Goal: Task Accomplishment & Management: Manage account settings

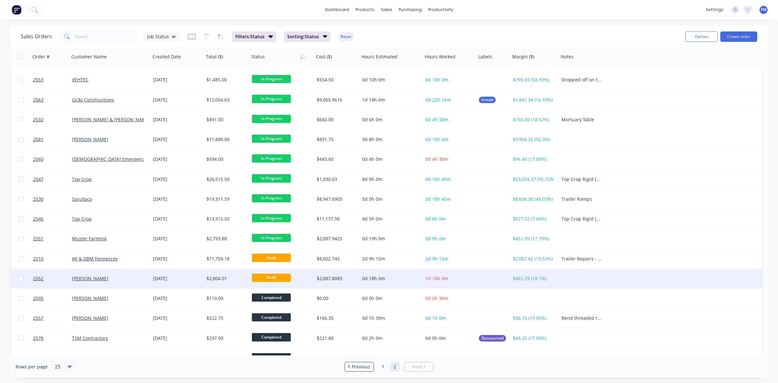
scroll to position [29, 0]
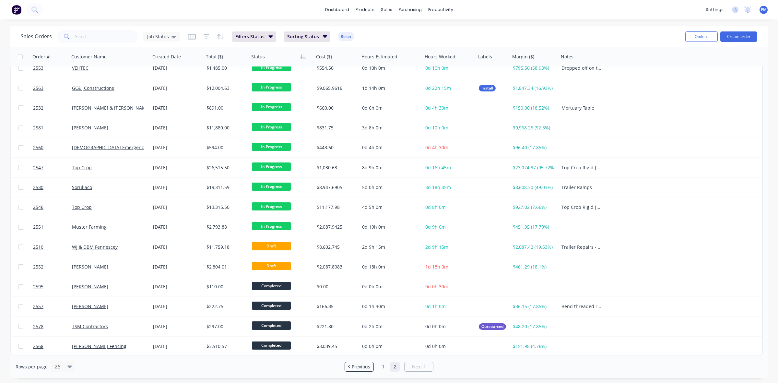
click at [394, 367] on link "2" at bounding box center [395, 367] width 10 height 10
click at [383, 367] on link "1" at bounding box center [383, 367] width 10 height 10
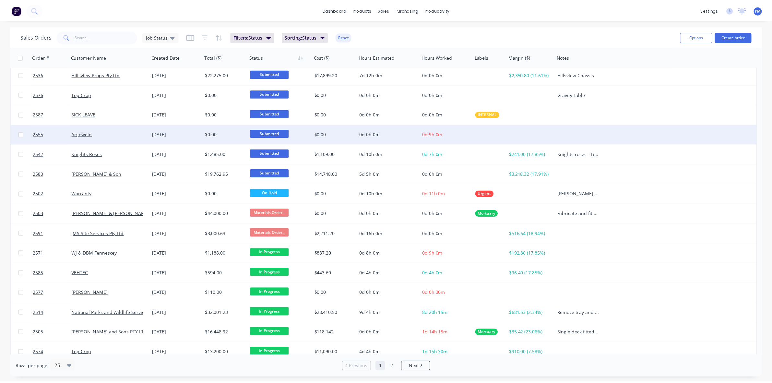
scroll to position [207, 0]
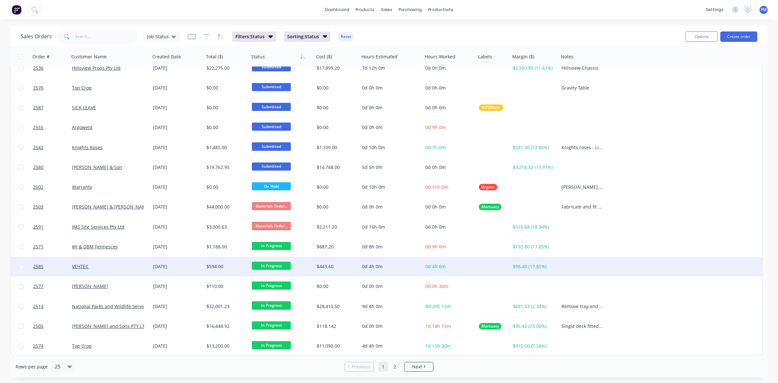
click at [101, 266] on div "VEHTEC" at bounding box center [108, 266] width 72 height 6
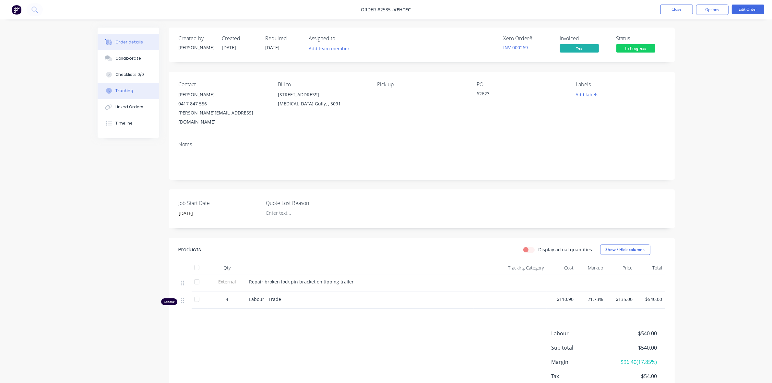
click at [127, 89] on div "Tracking" at bounding box center [124, 91] width 18 height 6
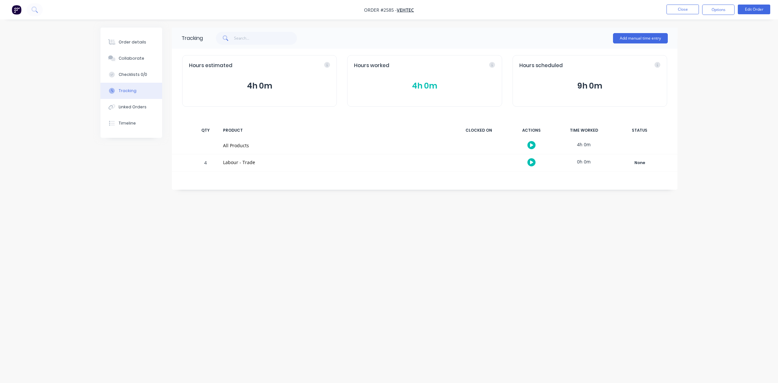
click at [422, 87] on button "4h 0m" at bounding box center [424, 86] width 141 height 12
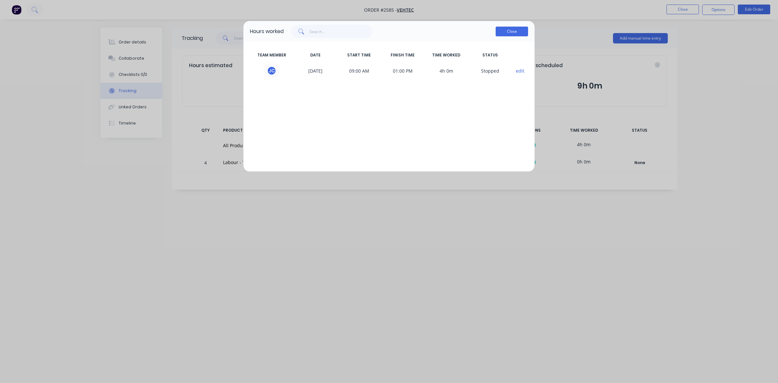
click at [515, 34] on button "Close" at bounding box center [512, 32] width 32 height 10
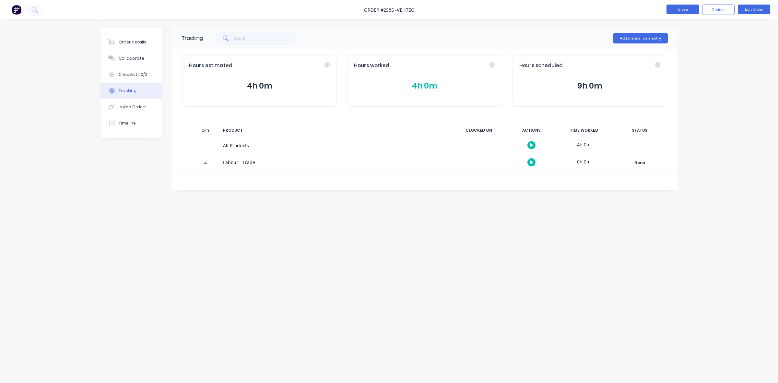
click at [678, 8] on button "Close" at bounding box center [683, 10] width 32 height 10
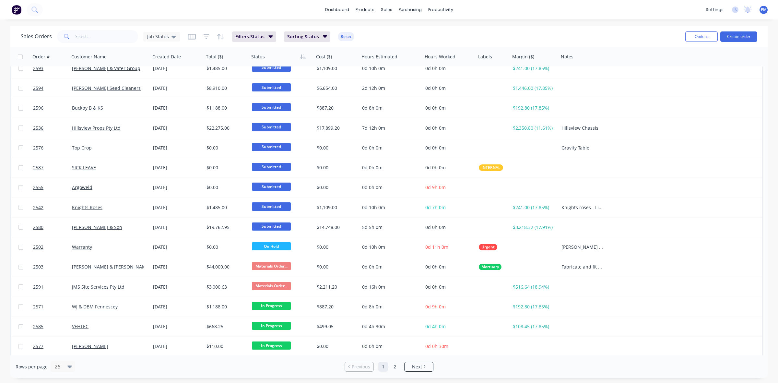
scroll to position [207, 0]
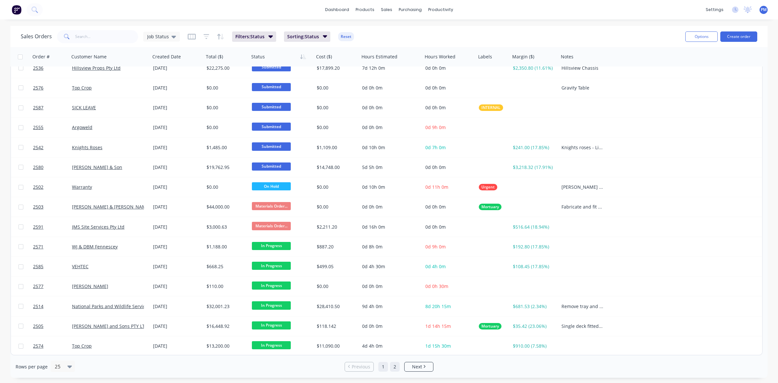
click at [391, 367] on link "2" at bounding box center [395, 367] width 10 height 10
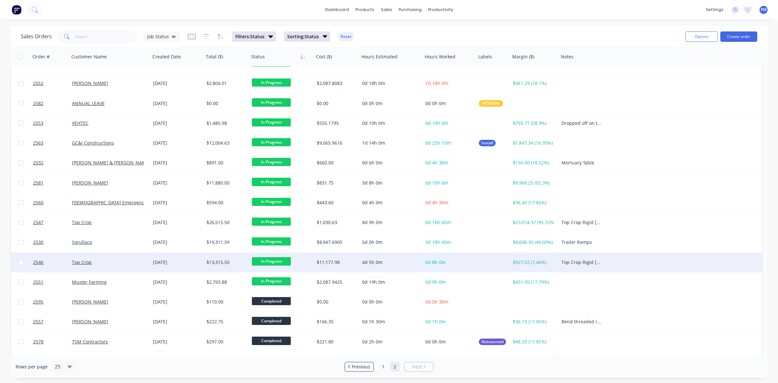
scroll to position [0, 0]
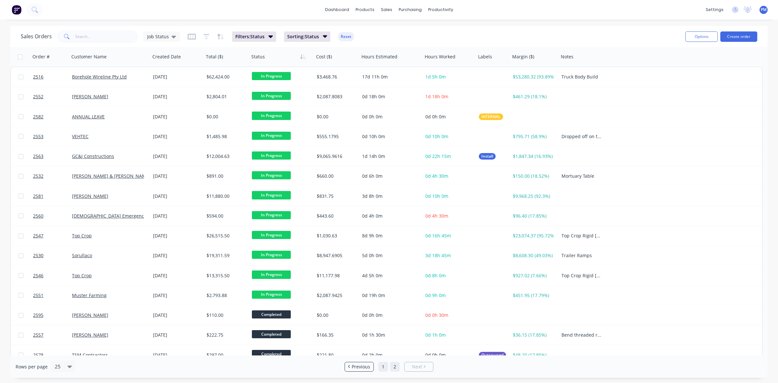
click at [381, 367] on link "1" at bounding box center [383, 367] width 10 height 10
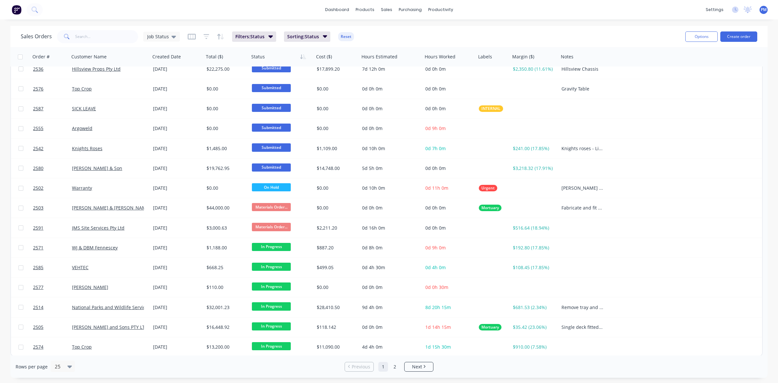
scroll to position [207, 0]
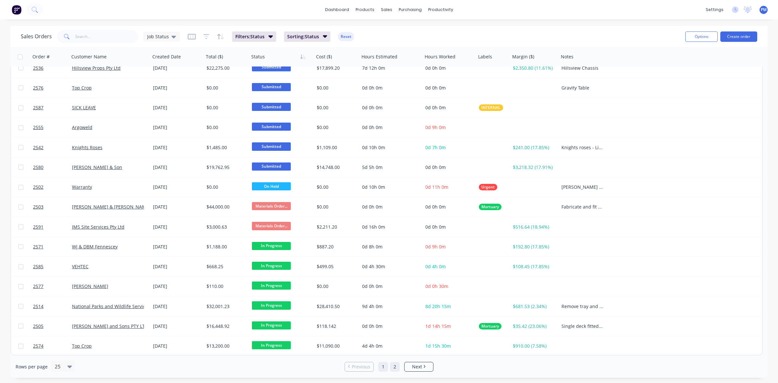
click at [396, 368] on link "2" at bounding box center [395, 367] width 10 height 10
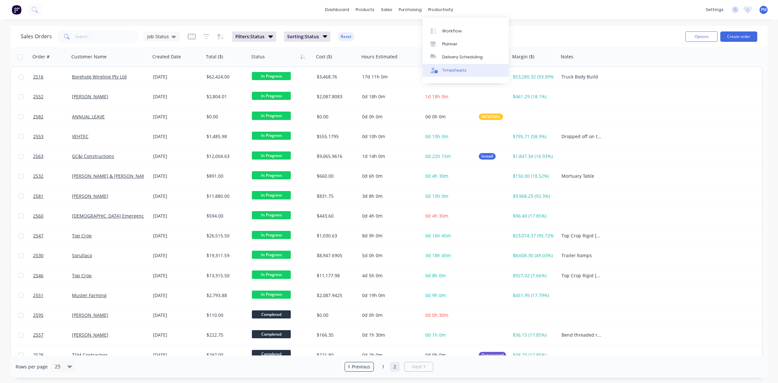
click at [444, 67] on div "Timesheets" at bounding box center [454, 70] width 24 height 6
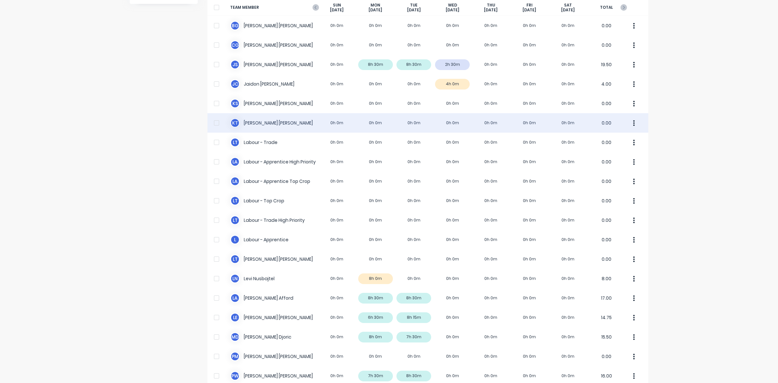
scroll to position [20, 0]
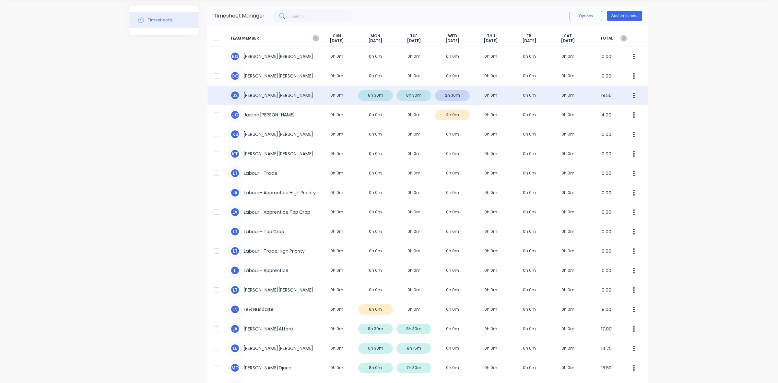
click at [453, 92] on div "J S [PERSON_NAME] 0h 0m 8h 30m 8h 30m 2h 30m 0h 0m 0h 0m 0h 0m 19.50" at bounding box center [427, 95] width 441 height 19
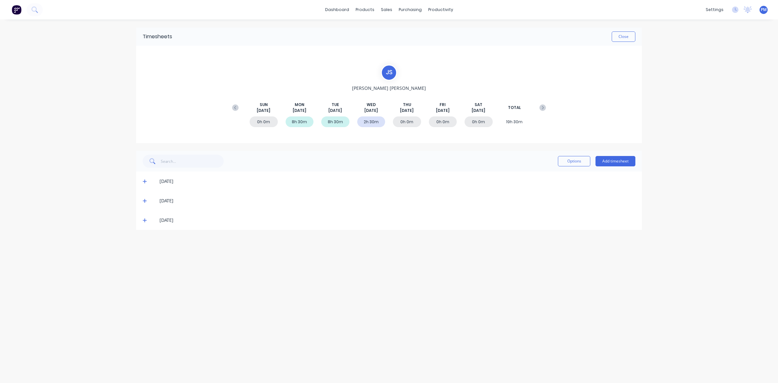
click at [145, 221] on icon at bounding box center [145, 220] width 4 height 5
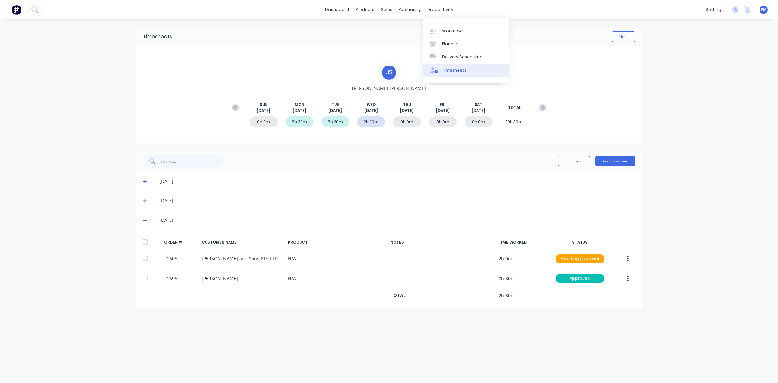
click at [451, 68] on div "Timesheets" at bounding box center [454, 70] width 24 height 6
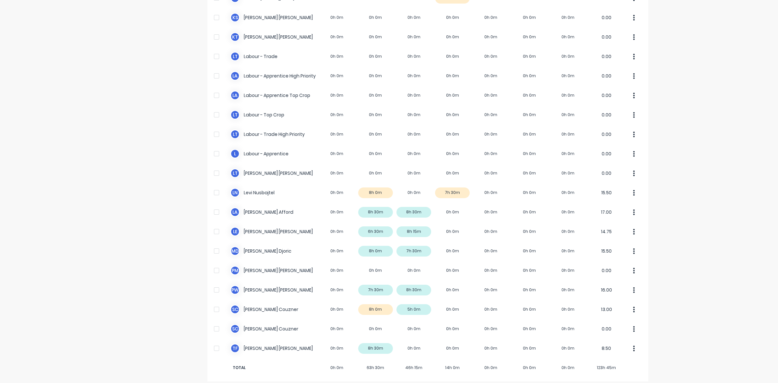
scroll to position [142, 0]
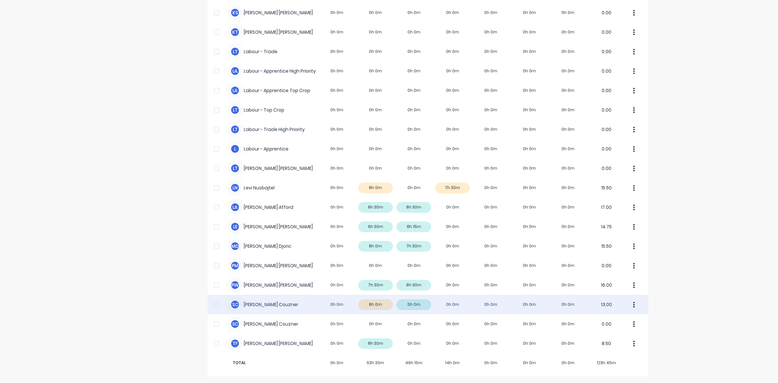
click at [372, 303] on div "S C [PERSON_NAME] 0h 0m 8h 0m 5h 0m 0h 0m 0h 0m 0h 0m 0h 0m 13.00" at bounding box center [427, 304] width 441 height 19
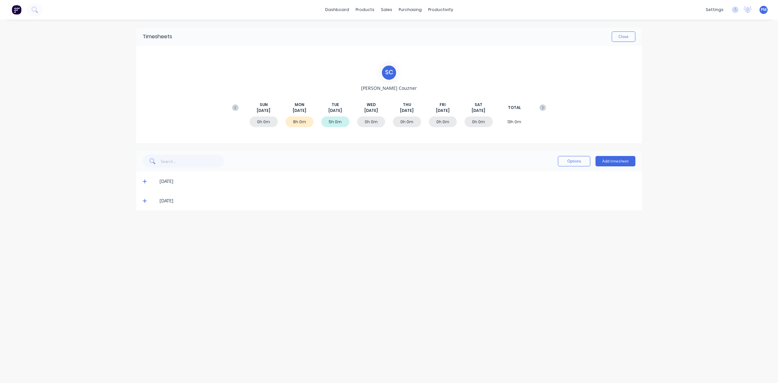
click at [145, 180] on icon at bounding box center [145, 181] width 4 height 5
click at [145, 182] on icon at bounding box center [145, 181] width 4 height 5
click at [144, 202] on icon at bounding box center [145, 200] width 4 height 5
click at [624, 39] on button "Close" at bounding box center [624, 36] width 24 height 10
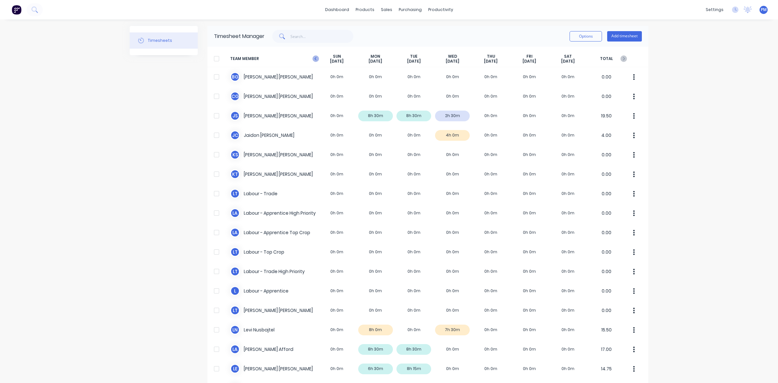
click at [314, 57] on icon at bounding box center [316, 58] width 6 height 6
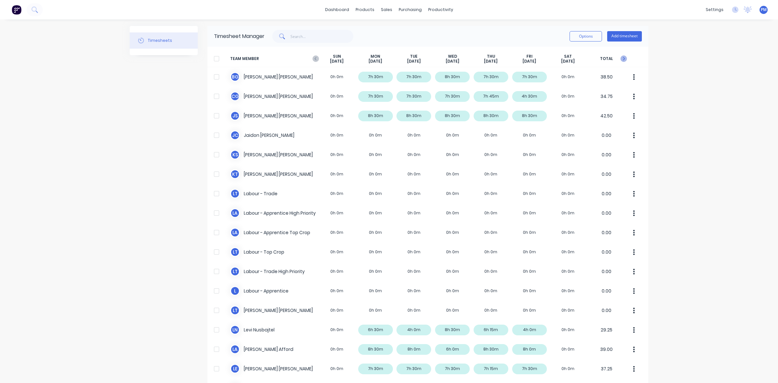
click at [620, 57] on icon at bounding box center [623, 58] width 6 height 6
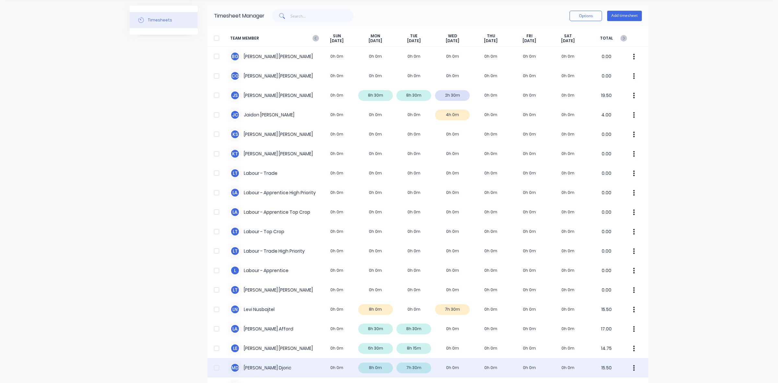
scroll to position [41, 0]
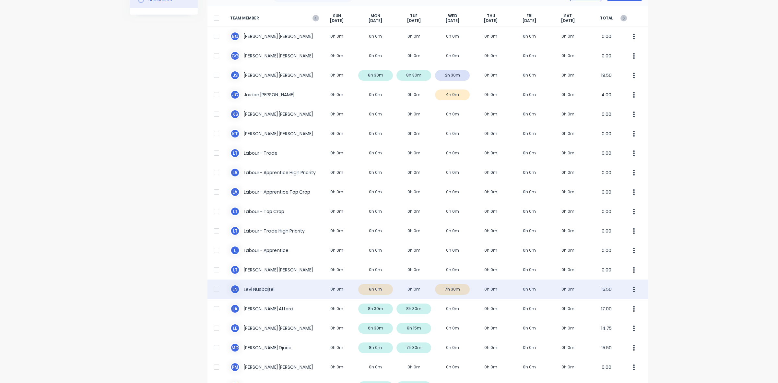
click at [449, 289] on div "[PERSON_NAME] Nusbajtel 0h 0m 8h 0m 0h 0m 7h 30m 0h 0m 0h 0m 0h 0m 15.50" at bounding box center [427, 288] width 441 height 19
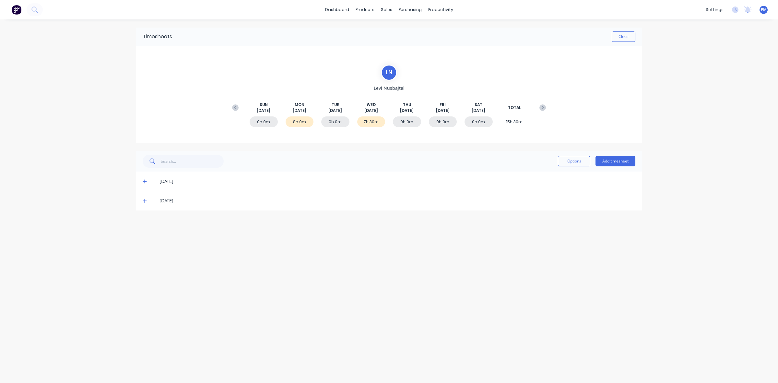
click at [143, 201] on icon at bounding box center [145, 200] width 4 height 5
click at [621, 38] on button "Close" at bounding box center [624, 36] width 24 height 10
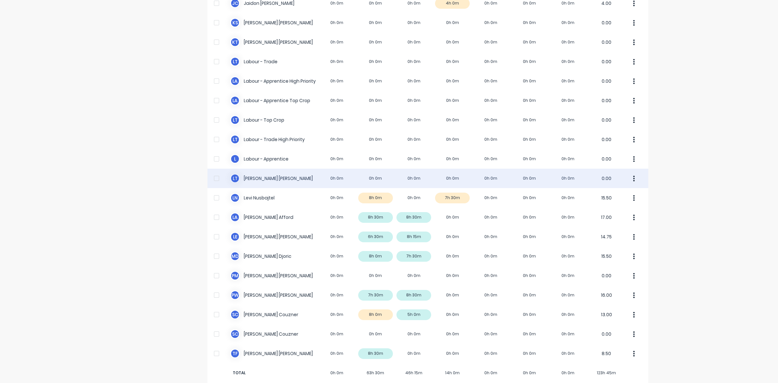
scroll to position [142, 0]
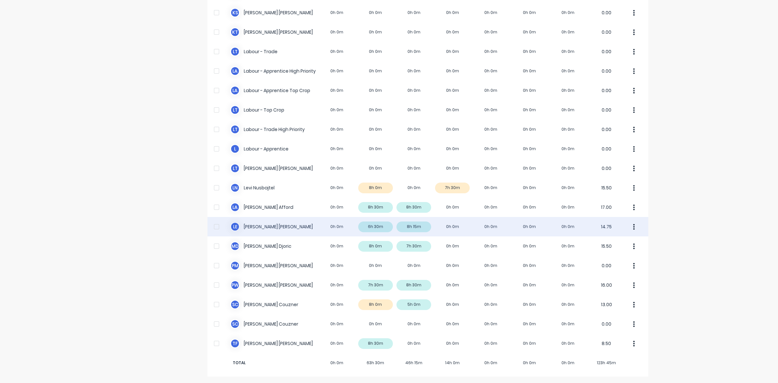
click at [374, 227] on div "L E [PERSON_NAME] 0h 0m 6h 30m 8h 15m 0h 0m 0h 0m 0h 0m 0h 0m 14.75" at bounding box center [427, 226] width 441 height 19
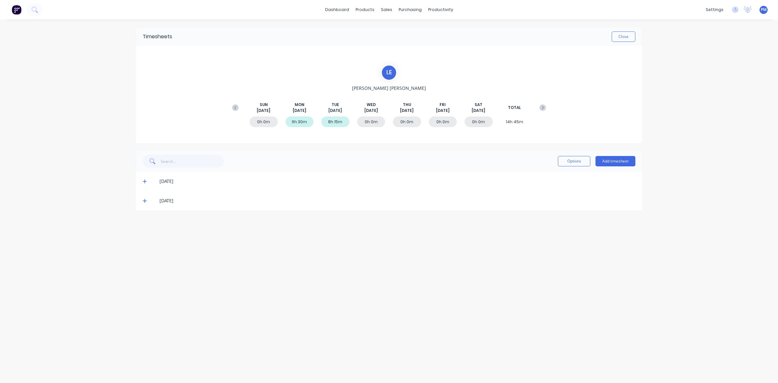
click at [144, 182] on icon at bounding box center [145, 181] width 4 height 5
click at [629, 37] on button "Close" at bounding box center [624, 36] width 24 height 10
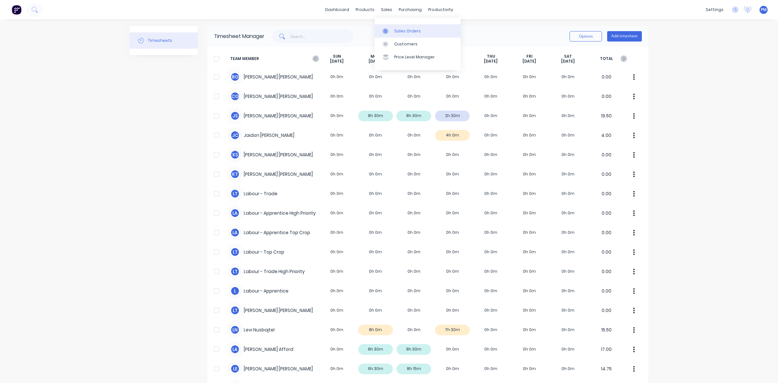
click at [396, 31] on div "Sales Orders" at bounding box center [407, 31] width 27 height 6
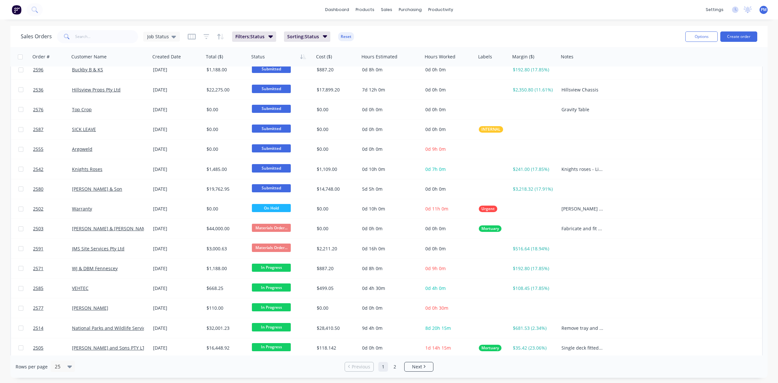
scroll to position [207, 0]
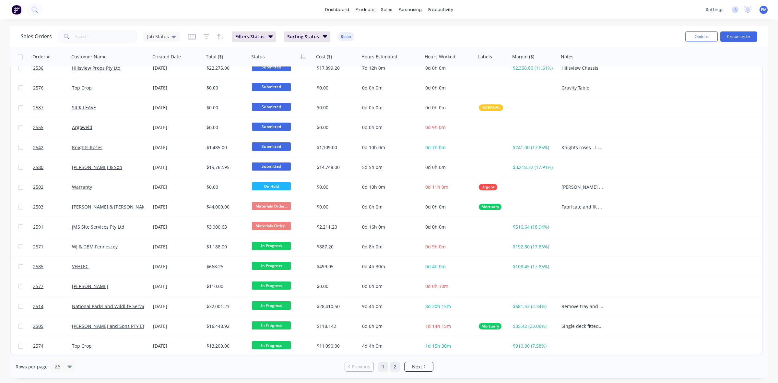
click at [395, 368] on link "2" at bounding box center [395, 367] width 10 height 10
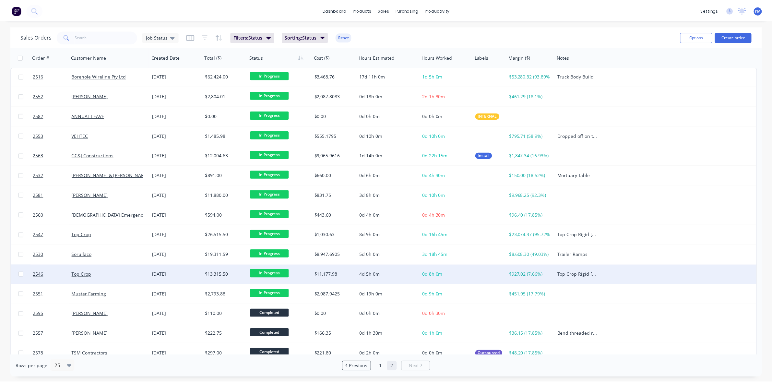
scroll to position [0, 0]
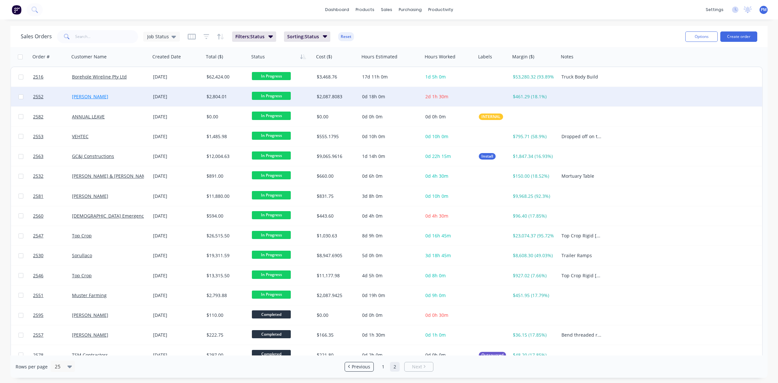
click at [89, 96] on link "[PERSON_NAME]" at bounding box center [90, 96] width 36 height 6
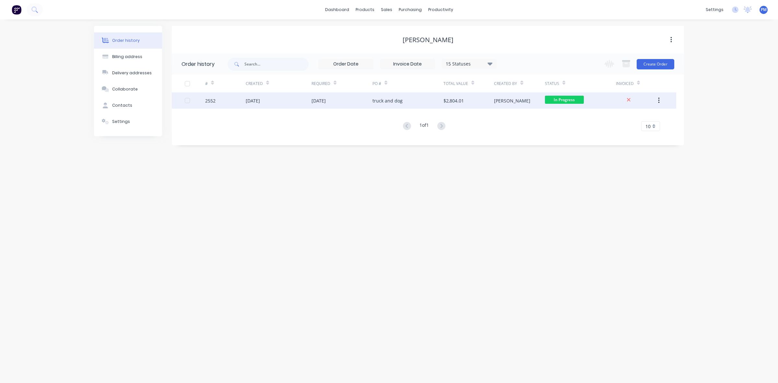
click at [287, 104] on div "[DATE]" at bounding box center [279, 100] width 66 height 16
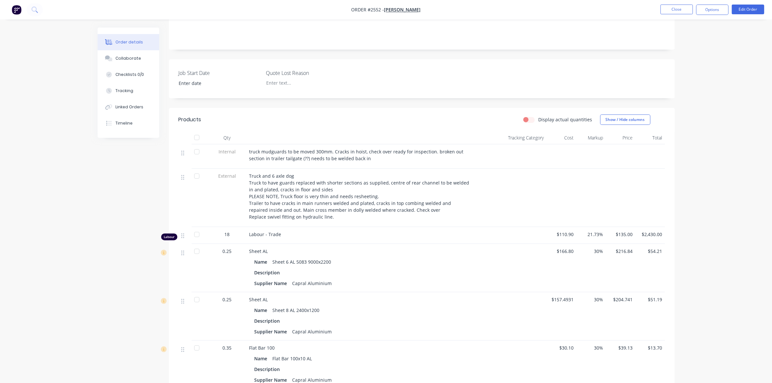
scroll to position [122, 0]
click at [673, 10] on button "Close" at bounding box center [676, 10] width 32 height 10
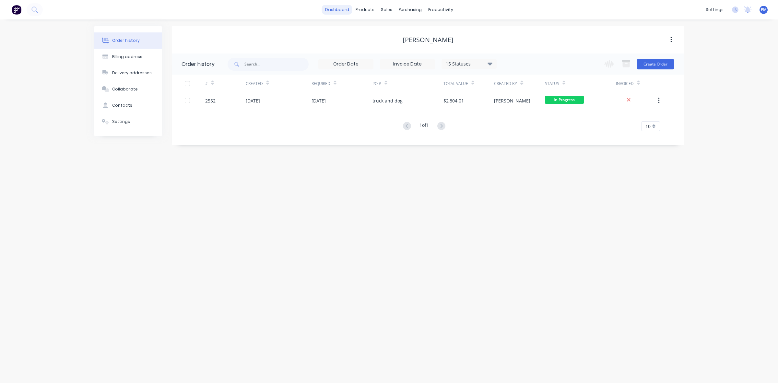
click at [340, 9] on link "dashboard" at bounding box center [337, 10] width 30 height 10
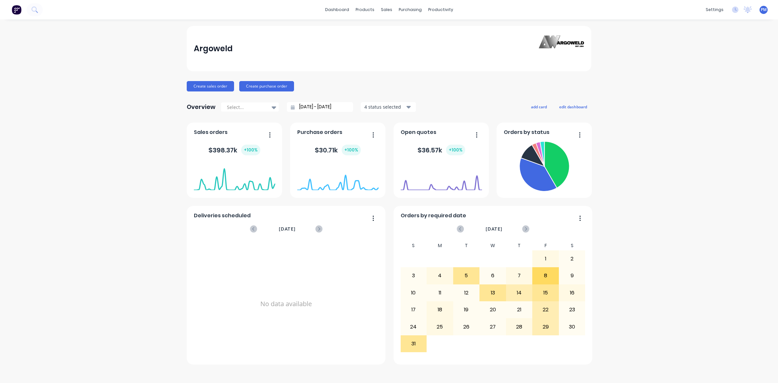
click at [269, 133] on icon "button" at bounding box center [270, 135] width 2 height 6
click at [245, 176] on div "Export to Excel Format" at bounding box center [243, 177] width 50 height 9
click at [270, 104] on div at bounding box center [274, 107] width 10 height 11
click at [240, 157] on div "Year to date" at bounding box center [250, 158] width 58 height 12
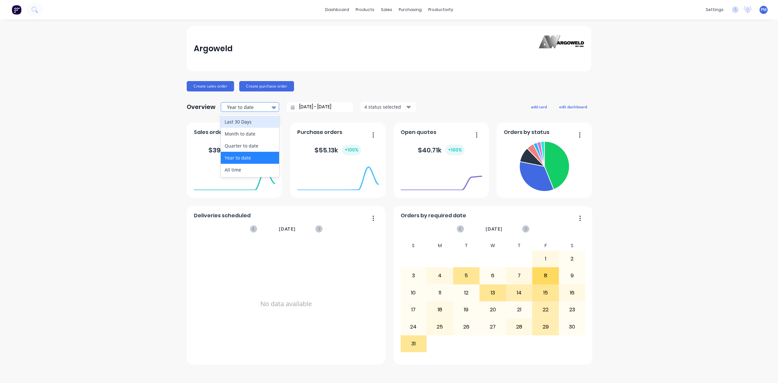
click at [273, 107] on icon at bounding box center [274, 107] width 5 height 3
click at [249, 136] on div "Month to date" at bounding box center [250, 134] width 58 height 12
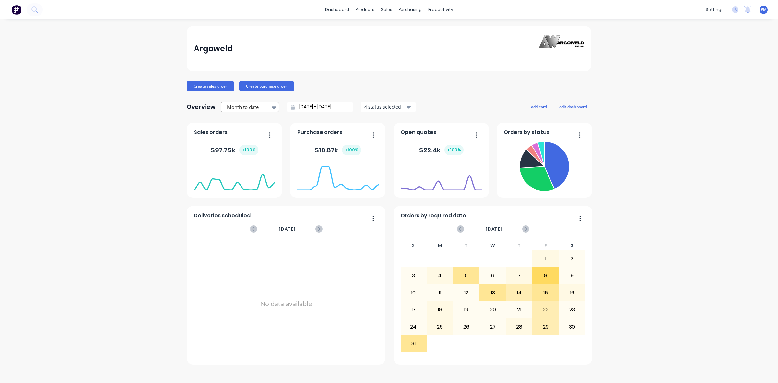
click at [272, 108] on icon at bounding box center [274, 107] width 5 height 7
click at [245, 146] on div "Quarter to date" at bounding box center [250, 146] width 58 height 12
type input "[DATE] - [DATE]"
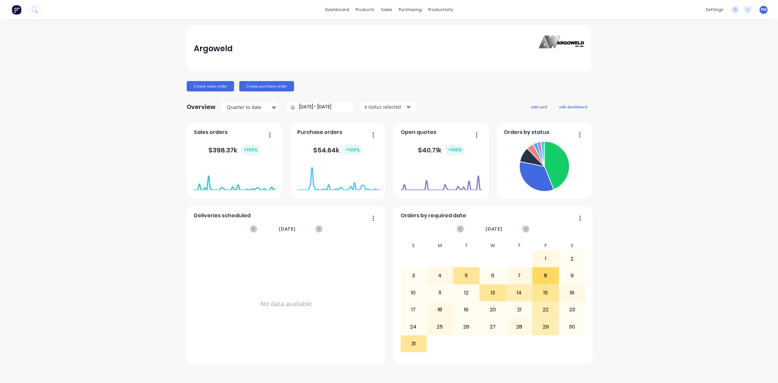
click at [477, 136] on icon "button" at bounding box center [477, 135] width 2 height 6
click at [453, 176] on div "Export to Excel Format" at bounding box center [450, 177] width 50 height 9
click at [399, 29] on div "Sales Orders" at bounding box center [410, 31] width 27 height 6
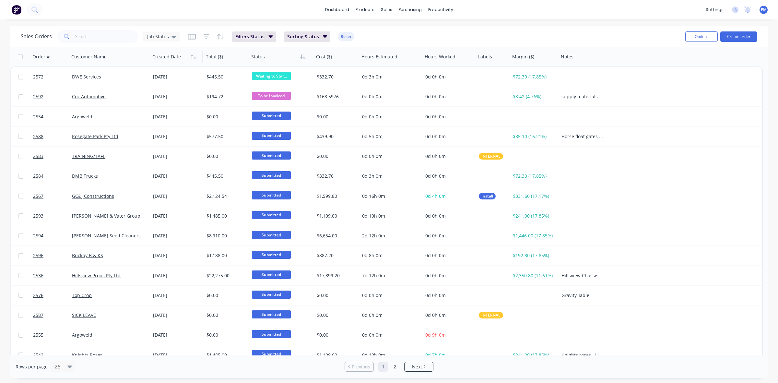
click at [192, 62] on div at bounding box center [175, 56] width 46 height 13
click at [195, 57] on icon "button" at bounding box center [194, 56] width 6 height 5
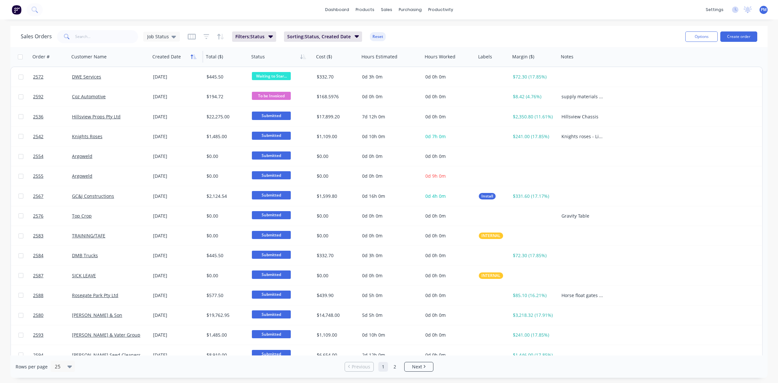
click at [194, 57] on icon "button" at bounding box center [195, 56] width 3 height 5
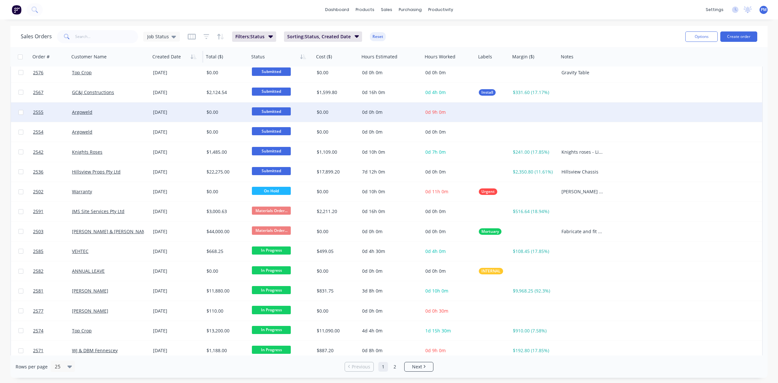
scroll to position [207, 0]
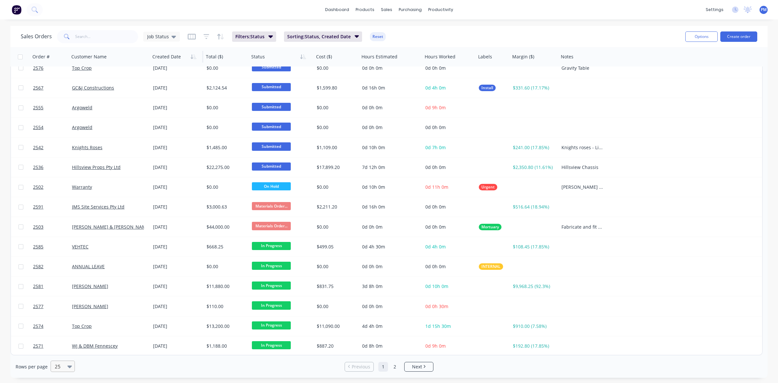
click at [69, 367] on icon at bounding box center [69, 366] width 5 height 3
click at [58, 327] on div "50" at bounding box center [62, 327] width 24 height 12
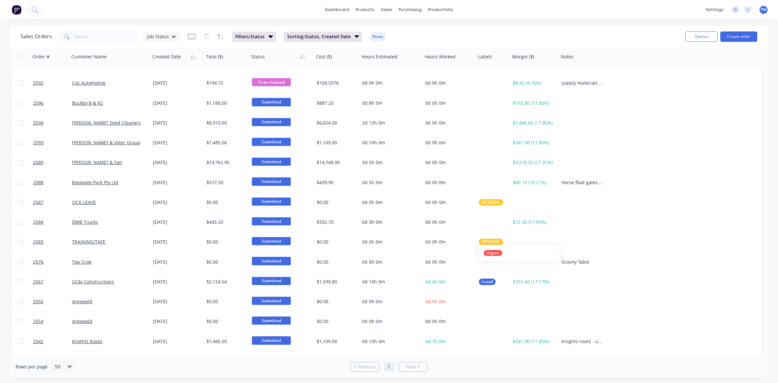
scroll to position [0, 0]
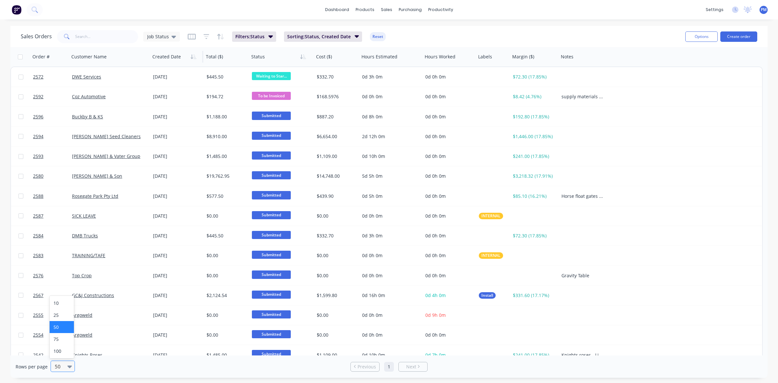
click at [67, 367] on icon at bounding box center [69, 366] width 5 height 7
click at [65, 317] on div "25" at bounding box center [62, 315] width 24 height 12
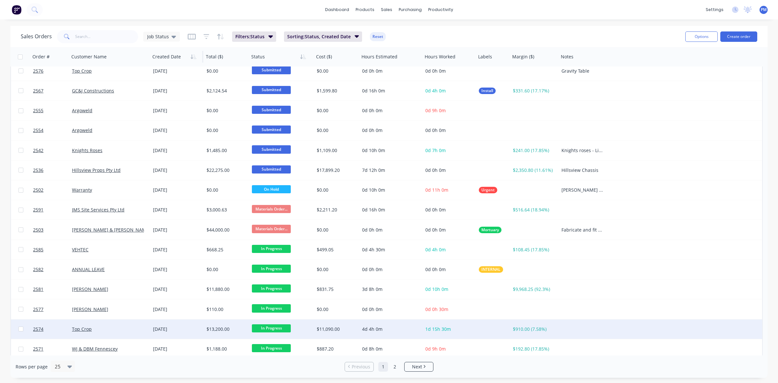
scroll to position [207, 0]
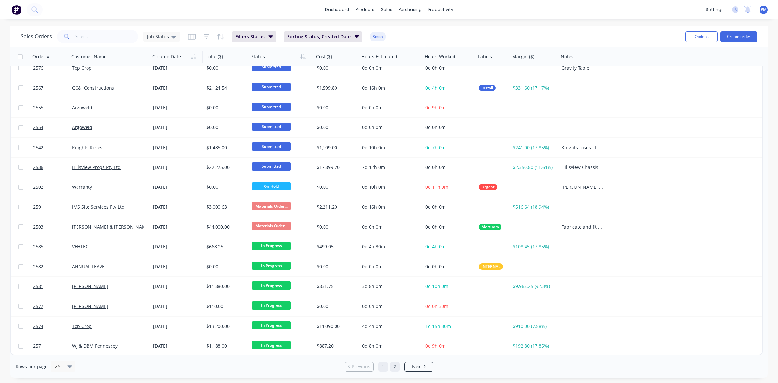
click at [396, 366] on link "2" at bounding box center [395, 367] width 10 height 10
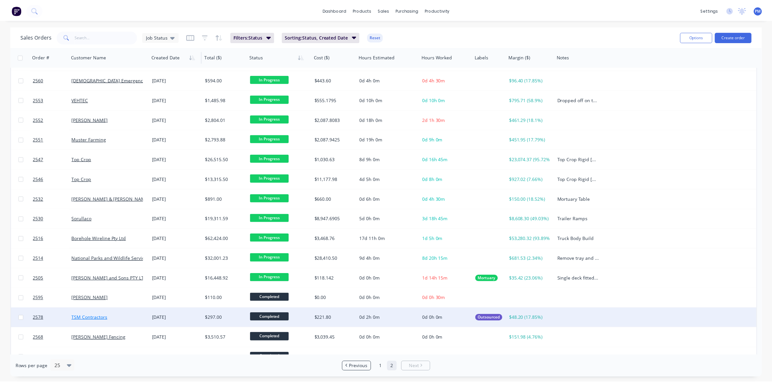
scroll to position [29, 0]
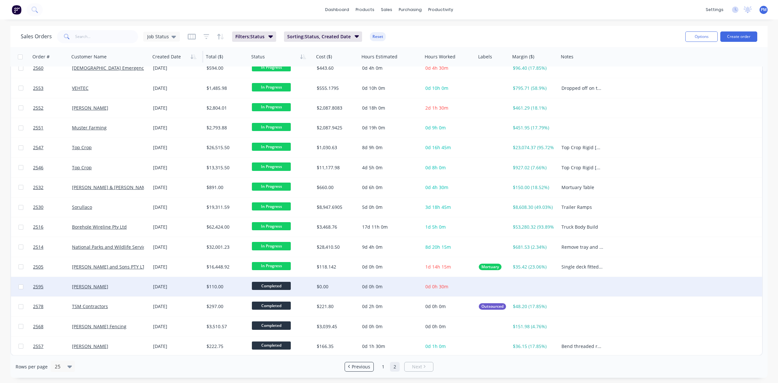
click at [139, 284] on div "[PERSON_NAME]" at bounding box center [108, 286] width 72 height 6
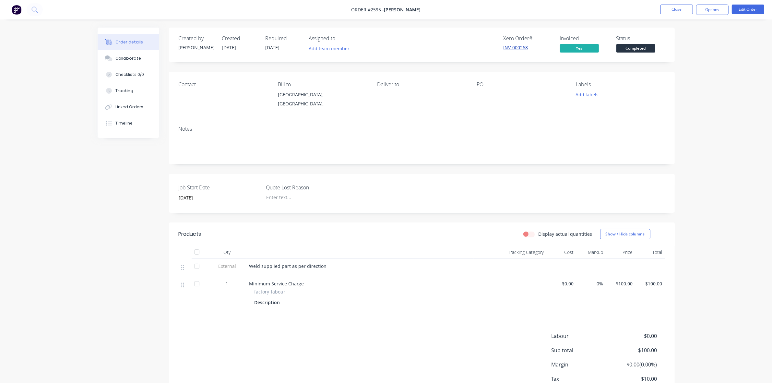
click at [509, 48] on link "INV-000268" at bounding box center [515, 47] width 25 height 6
click at [677, 9] on button "Close" at bounding box center [676, 10] width 32 height 10
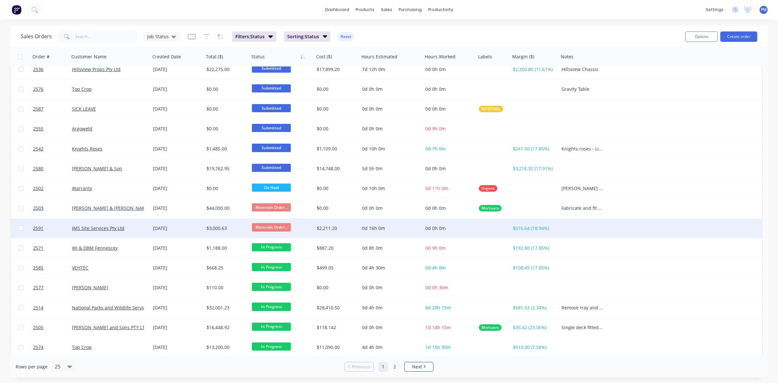
scroll to position [207, 0]
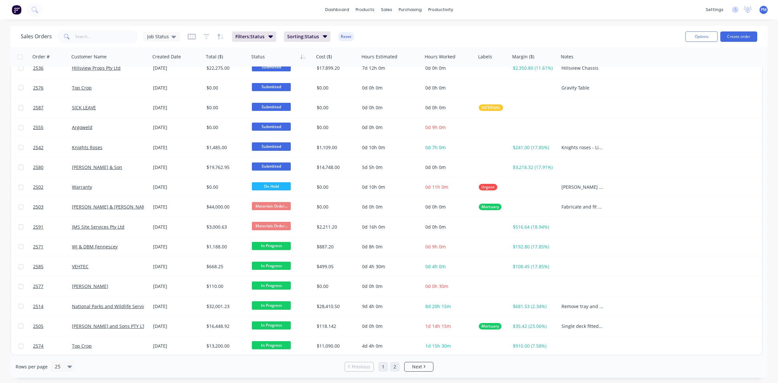
click at [393, 365] on link "2" at bounding box center [395, 367] width 10 height 10
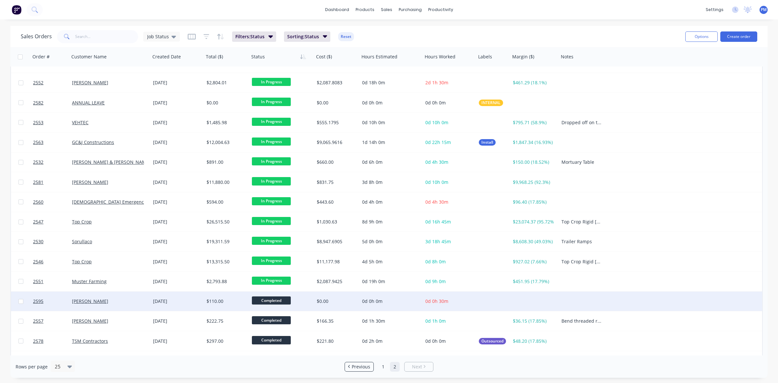
scroll to position [0, 0]
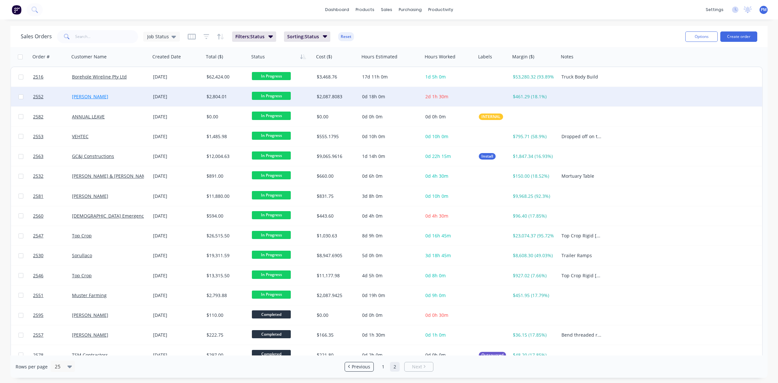
click at [95, 97] on link "[PERSON_NAME]" at bounding box center [90, 96] width 36 height 6
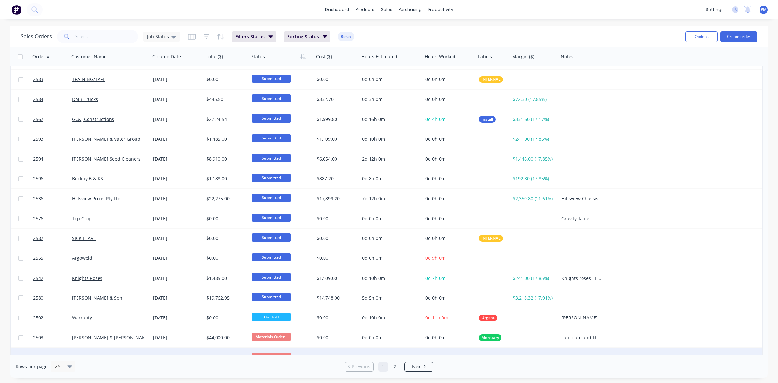
scroll to position [207, 0]
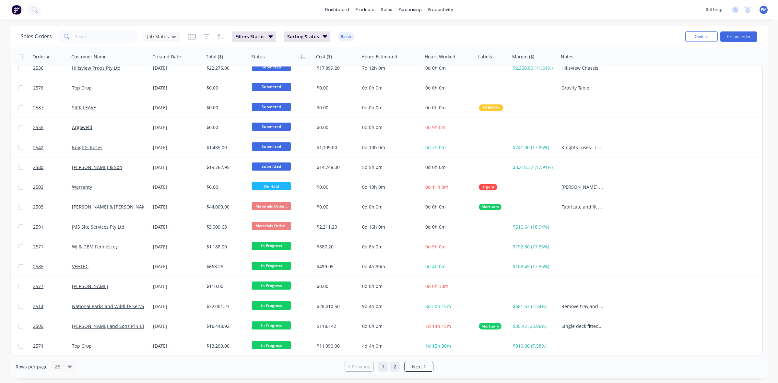
click at [395, 367] on link "2" at bounding box center [395, 367] width 10 height 10
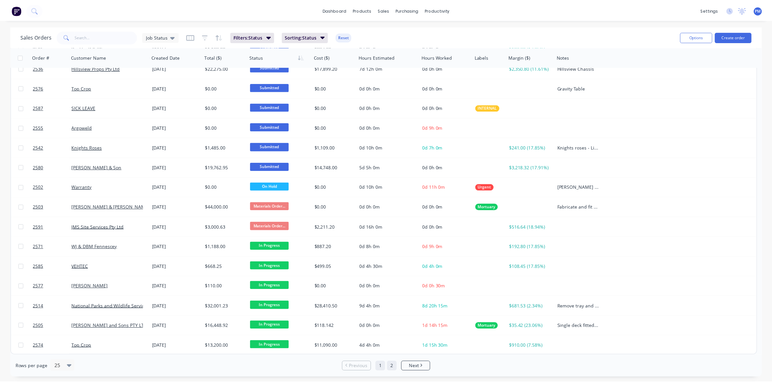
scroll to position [0, 0]
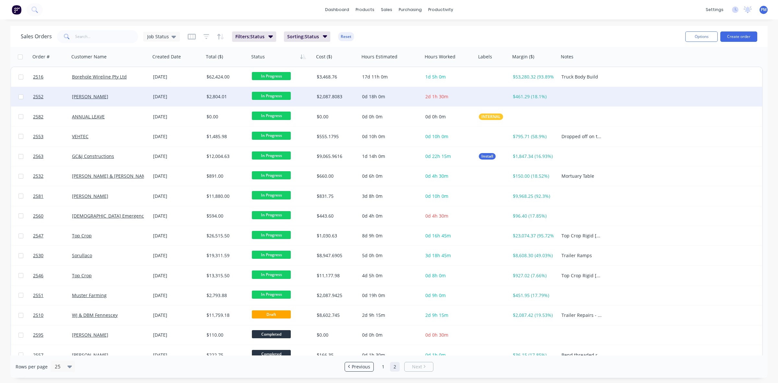
click at [141, 98] on div "[PERSON_NAME]" at bounding box center [108, 96] width 72 height 6
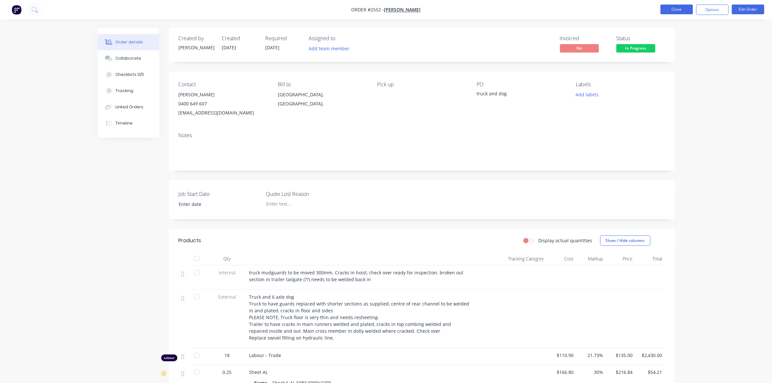
click at [668, 9] on button "Close" at bounding box center [676, 10] width 32 height 10
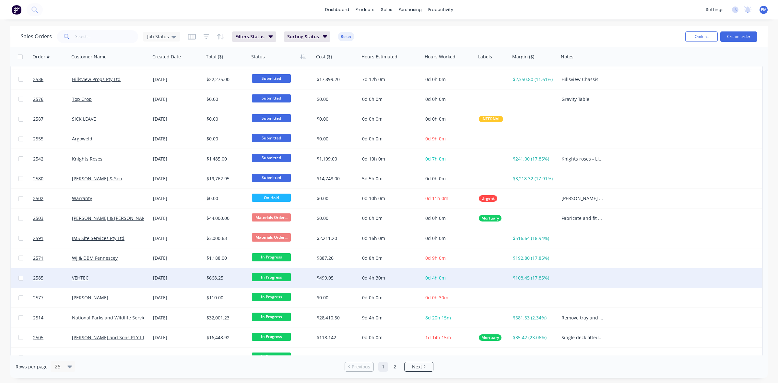
scroll to position [207, 0]
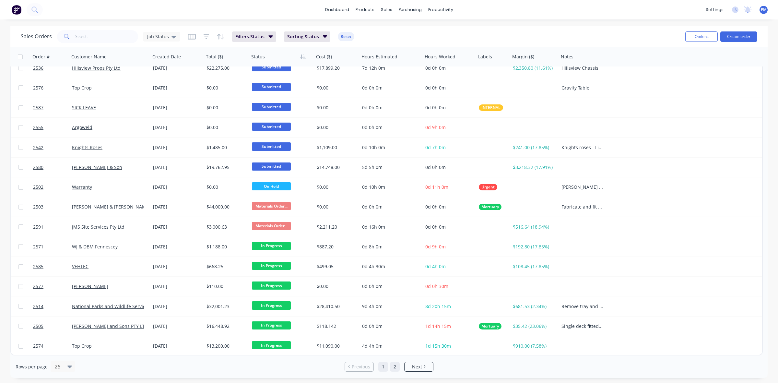
click at [393, 368] on link "2" at bounding box center [395, 367] width 10 height 10
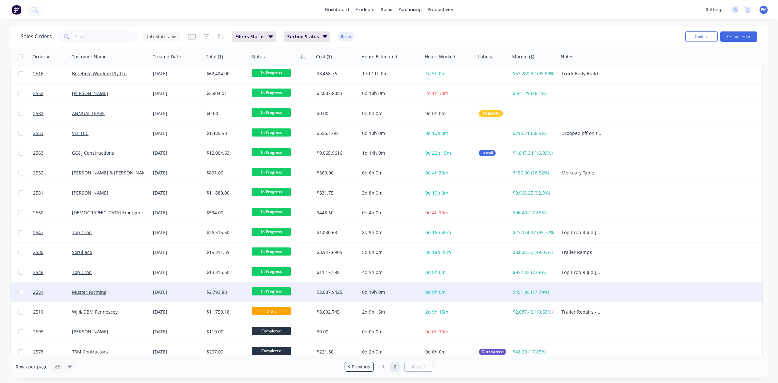
scroll to position [0, 0]
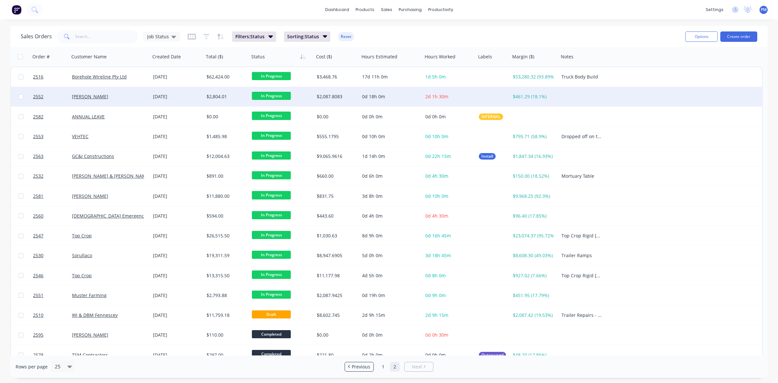
click at [135, 98] on div "[PERSON_NAME]" at bounding box center [108, 96] width 72 height 6
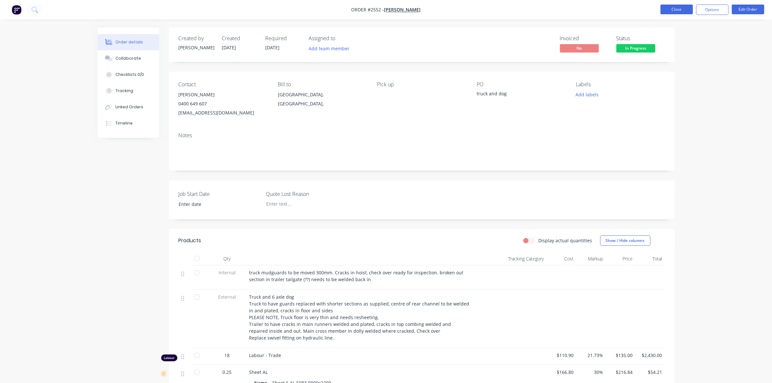
click at [676, 10] on button "Close" at bounding box center [676, 10] width 32 height 10
